Goal: Task Accomplishment & Management: Complete application form

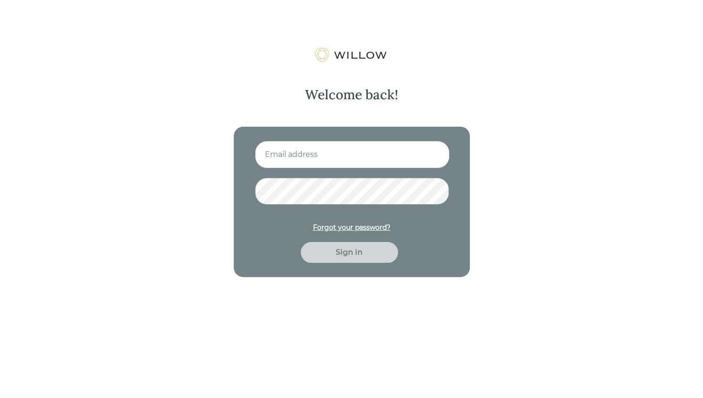
click at [379, 157] on input at bounding box center [352, 154] width 195 height 27
type input "[EMAIL_ADDRESS][DOMAIN_NAME]"
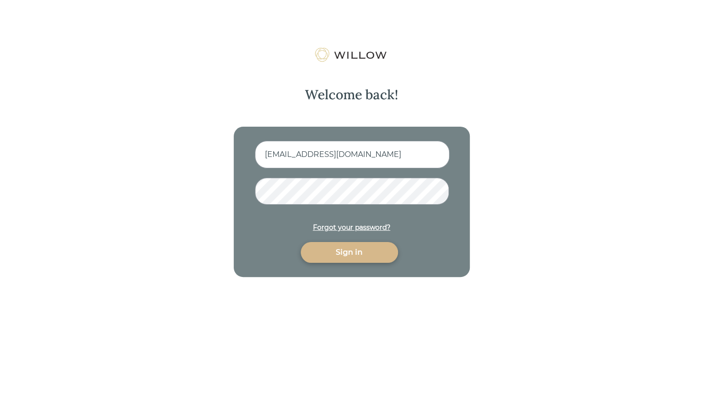
click at [301, 242] on button "Sign in" at bounding box center [349, 252] width 97 height 21
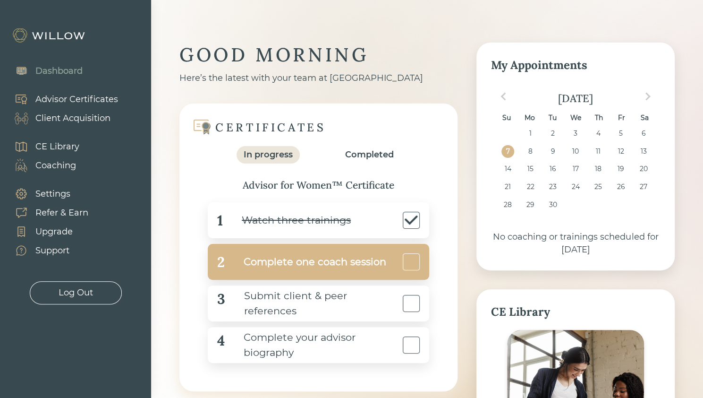
click at [371, 267] on div "Complete one coach session" at bounding box center [306, 261] width 162 height 21
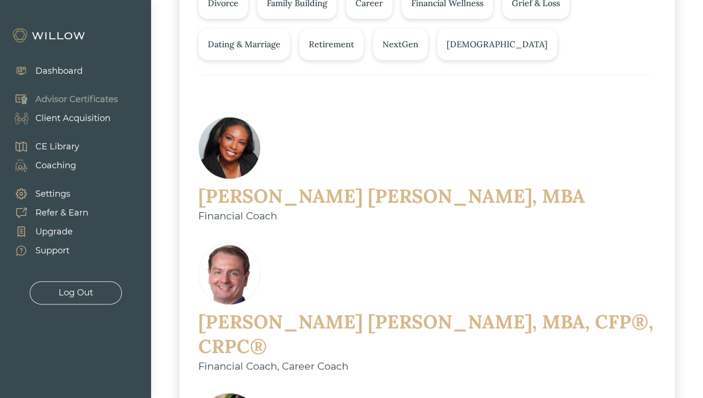
scroll to position [207, 0]
click at [345, 185] on div "[PERSON_NAME], MBA" at bounding box center [391, 197] width 387 height 25
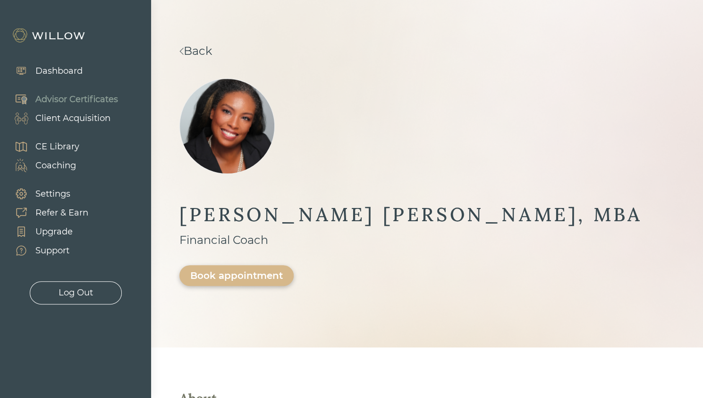
click at [283, 270] on div "Book appointment" at bounding box center [236, 275] width 93 height 11
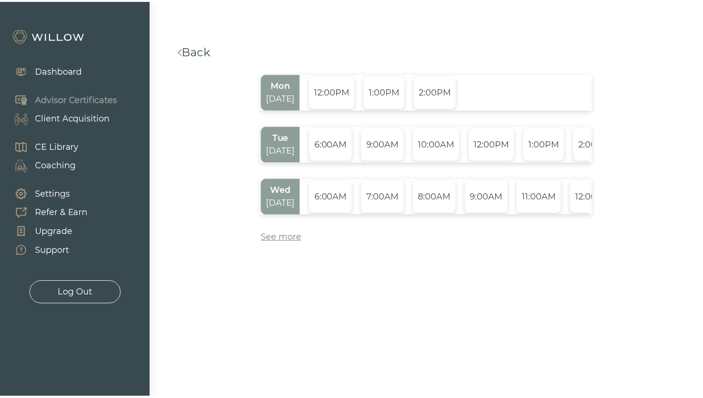
scroll to position [0, 133]
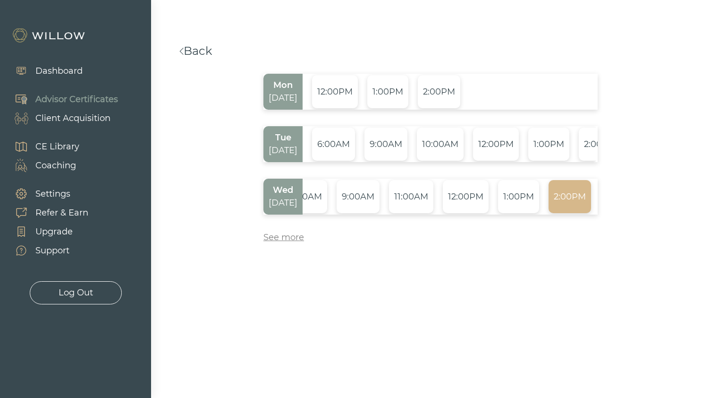
click at [560, 190] on div "2:00PM" at bounding box center [570, 196] width 43 height 33
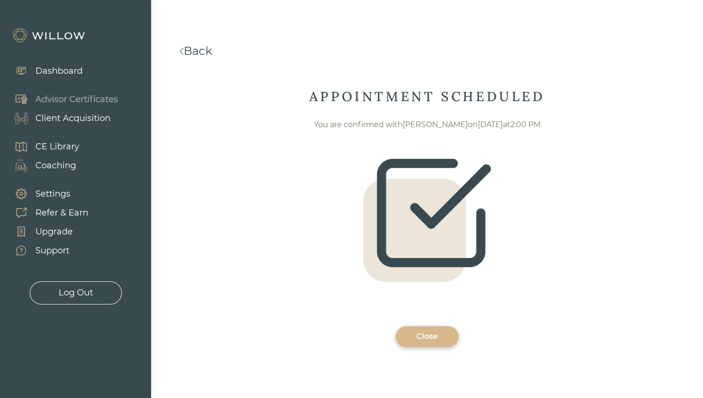
click at [434, 337] on div "Close" at bounding box center [427, 336] width 41 height 11
